Goal: Navigation & Orientation: Find specific page/section

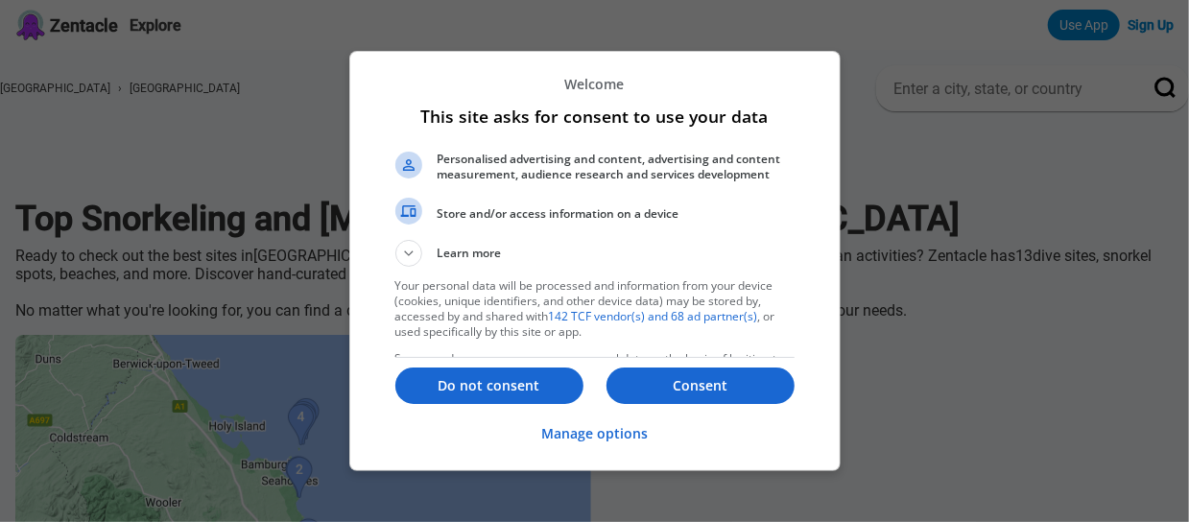
drag, startPoint x: 1182, startPoint y: 46, endPoint x: 1188, endPoint y: 71, distance: 25.6
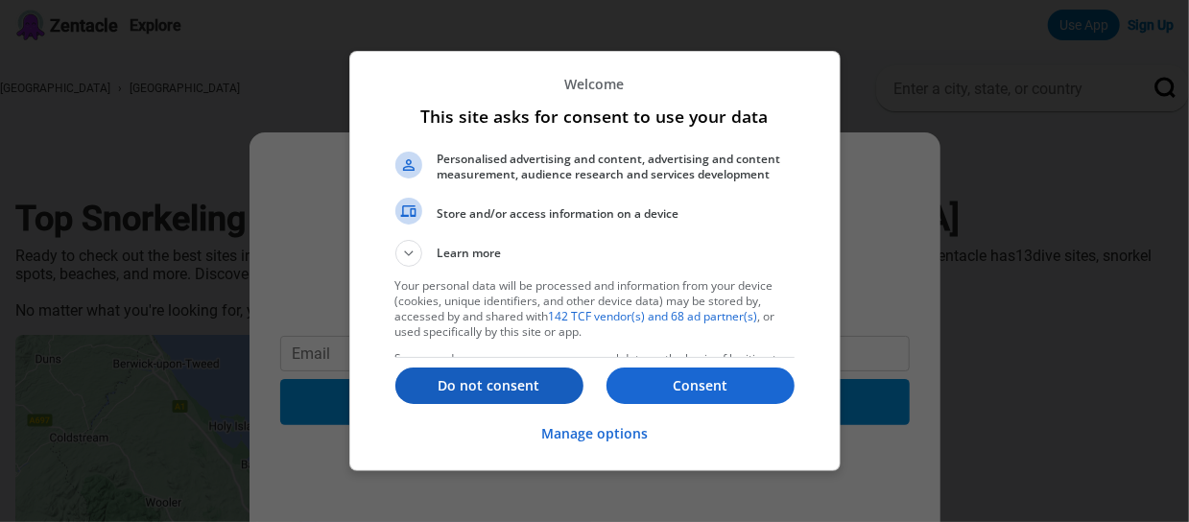
click at [501, 386] on p "Do not consent" at bounding box center [489, 385] width 188 height 19
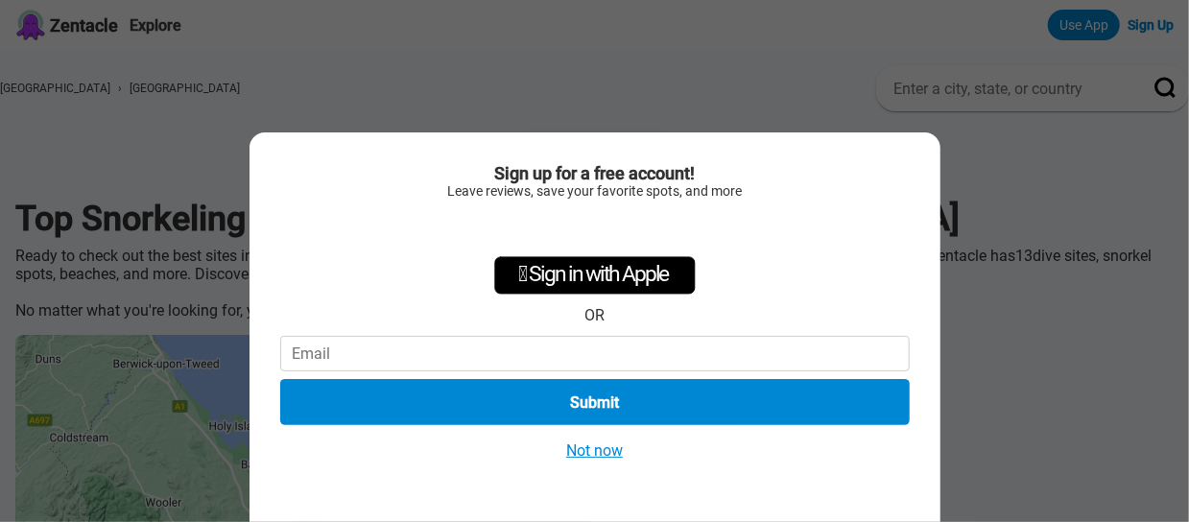
click at [612, 447] on button "Not now" at bounding box center [594, 450] width 68 height 20
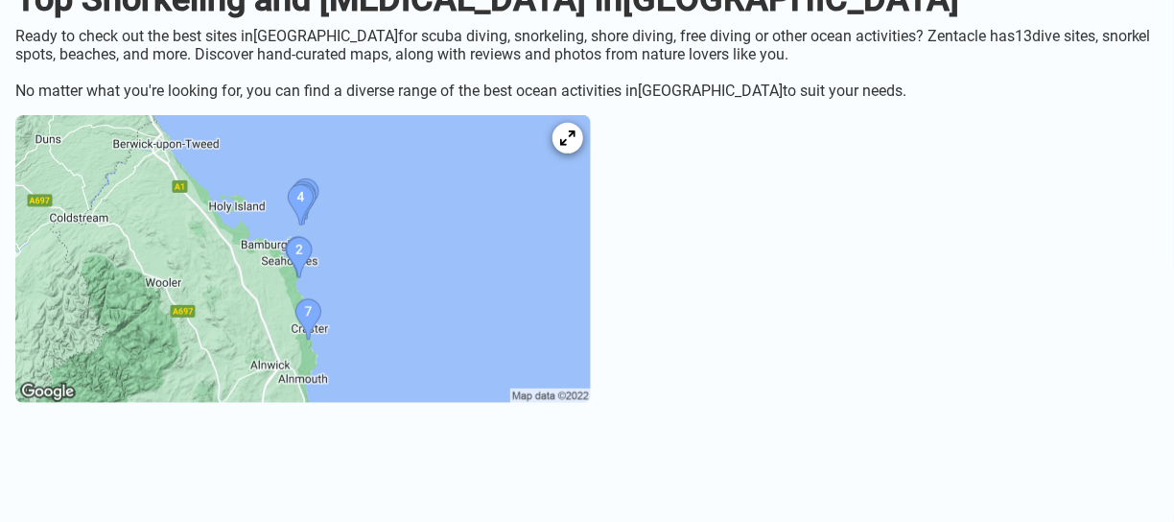
scroll to position [238, 0]
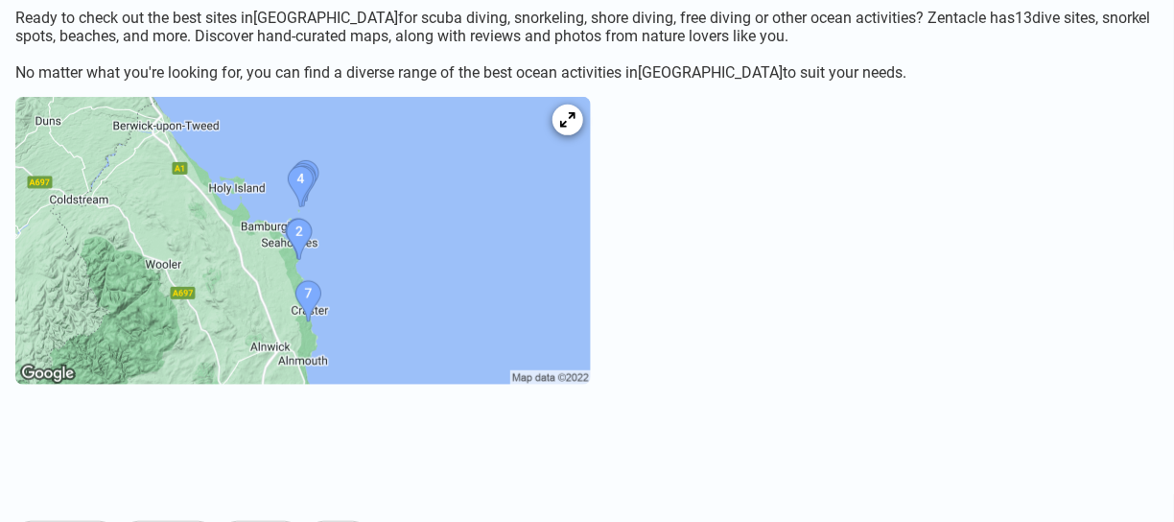
click at [381, 300] on img at bounding box center [303, 241] width 576 height 288
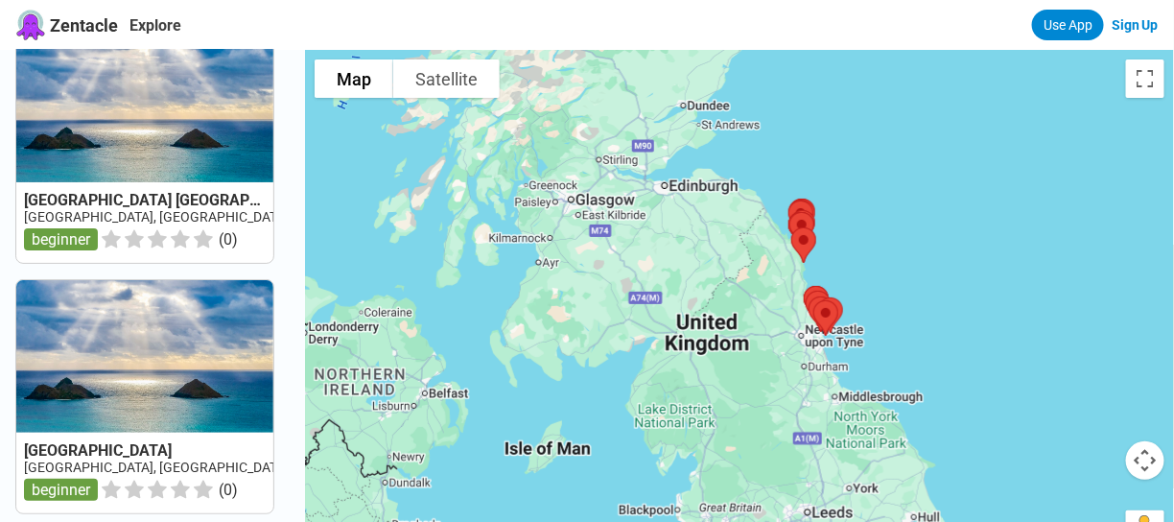
scroll to position [31, 0]
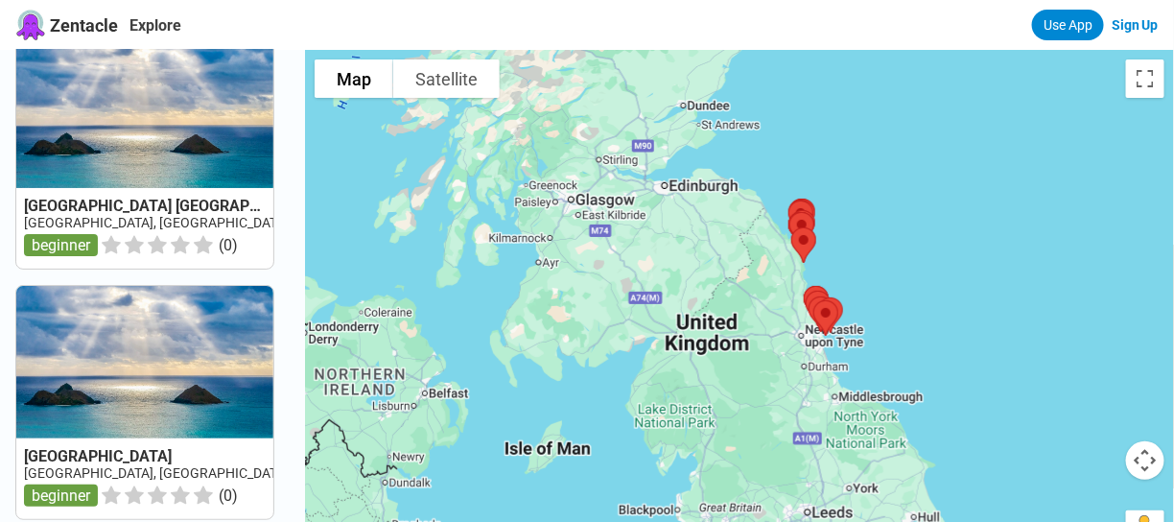
click at [75, 248] on link at bounding box center [144, 152] width 257 height 233
